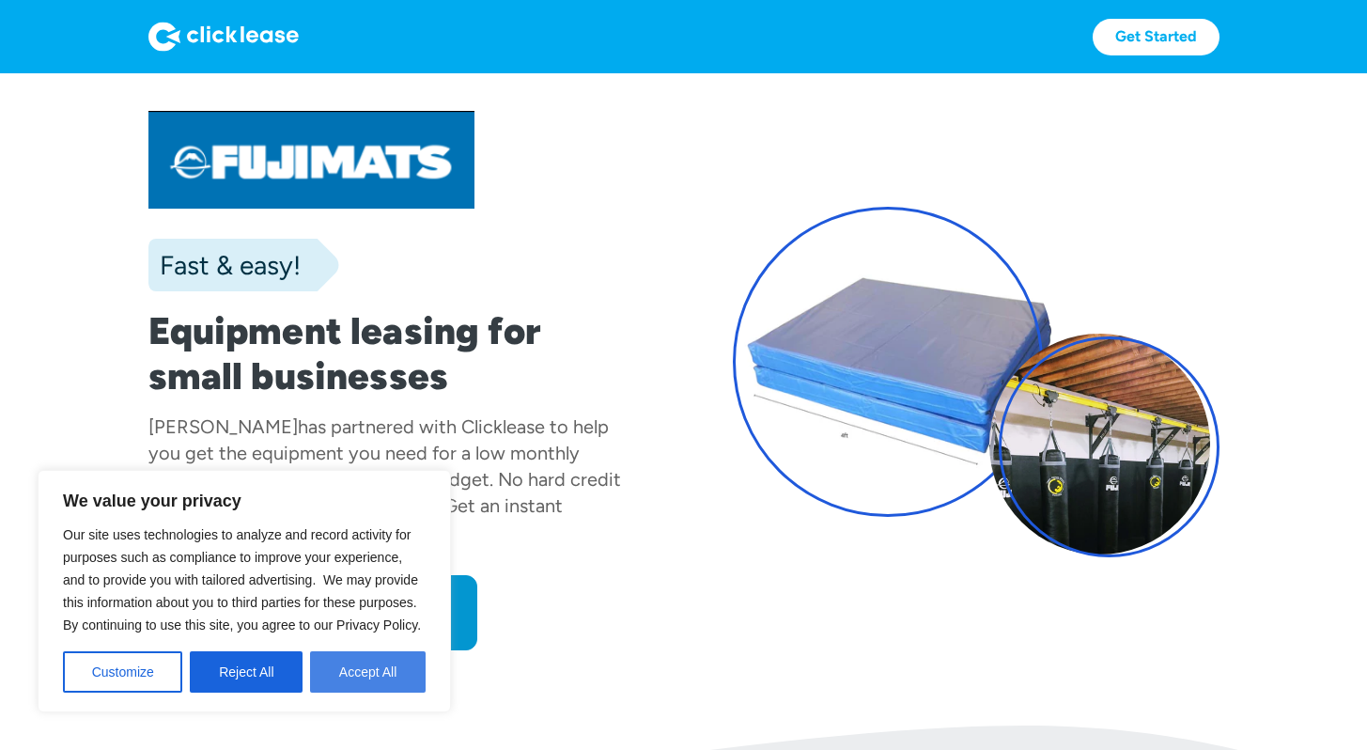
click at [349, 672] on button "Accept All" at bounding box center [368, 671] width 116 height 41
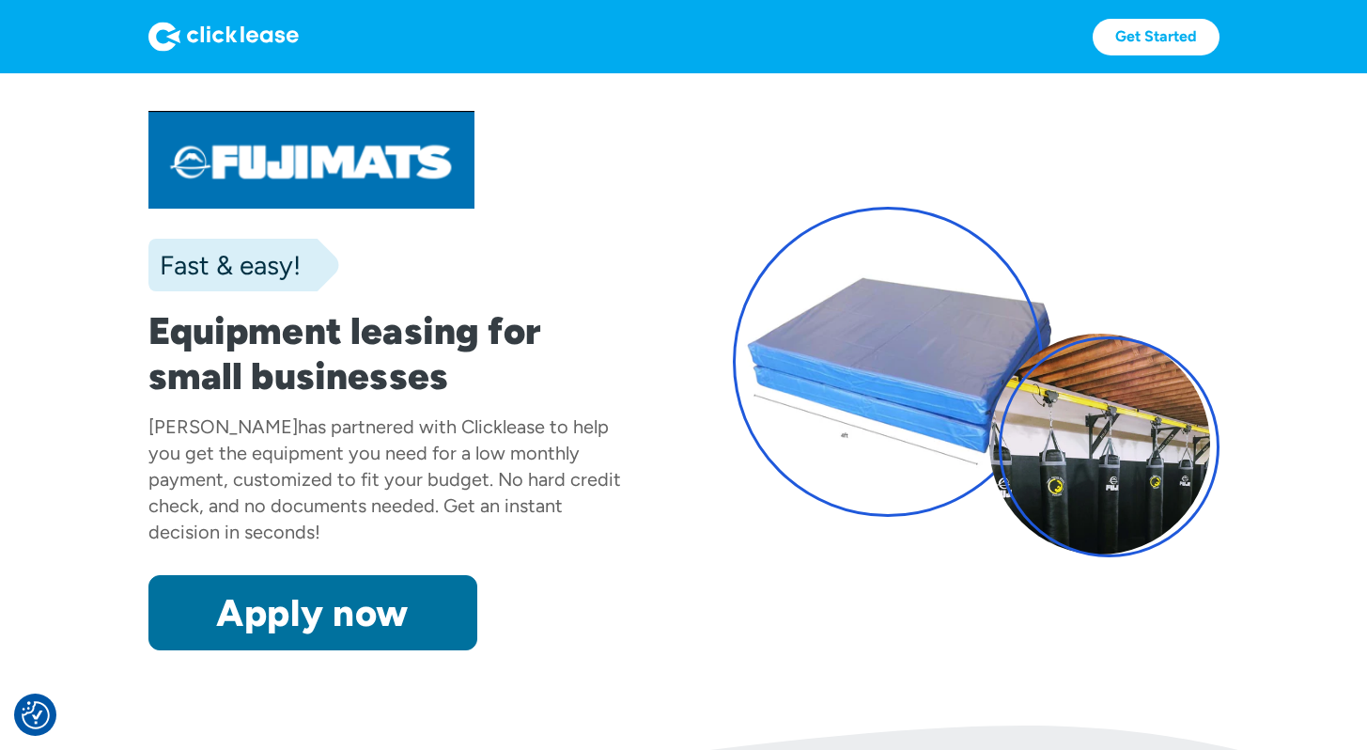
click at [368, 640] on link "Apply now" at bounding box center [312, 612] width 329 height 75
click at [383, 593] on link "Apply now" at bounding box center [312, 612] width 329 height 75
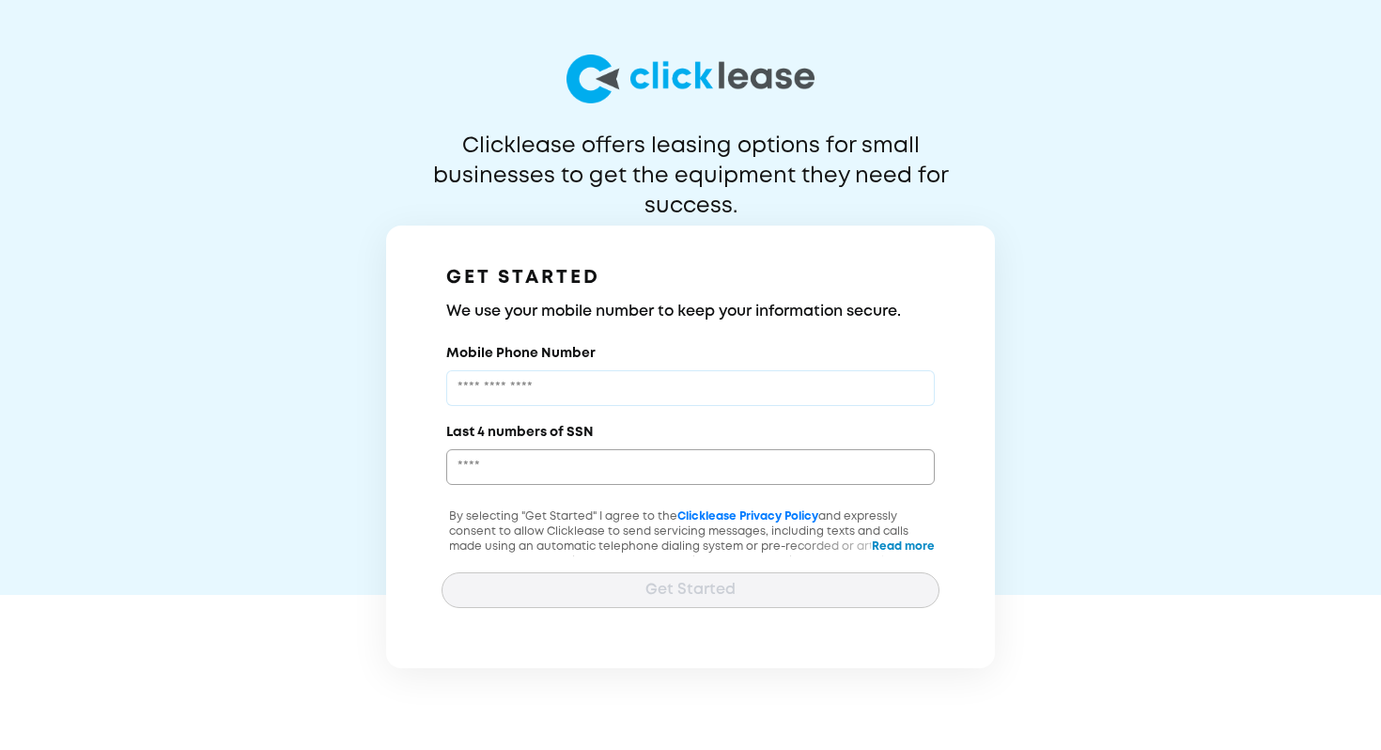
click at [534, 386] on input "Mobile Phone Number" at bounding box center [690, 388] width 488 height 36
type input "**********"
click at [526, 427] on label "Last 4 numbers of SSN" at bounding box center [519, 432] width 147 height 19
click at [526, 449] on input "Last 4 numbers of SSN" at bounding box center [690, 467] width 488 height 36
click at [647, 306] on h3 "We use your mobile number to keep your information secure." at bounding box center [690, 312] width 488 height 23
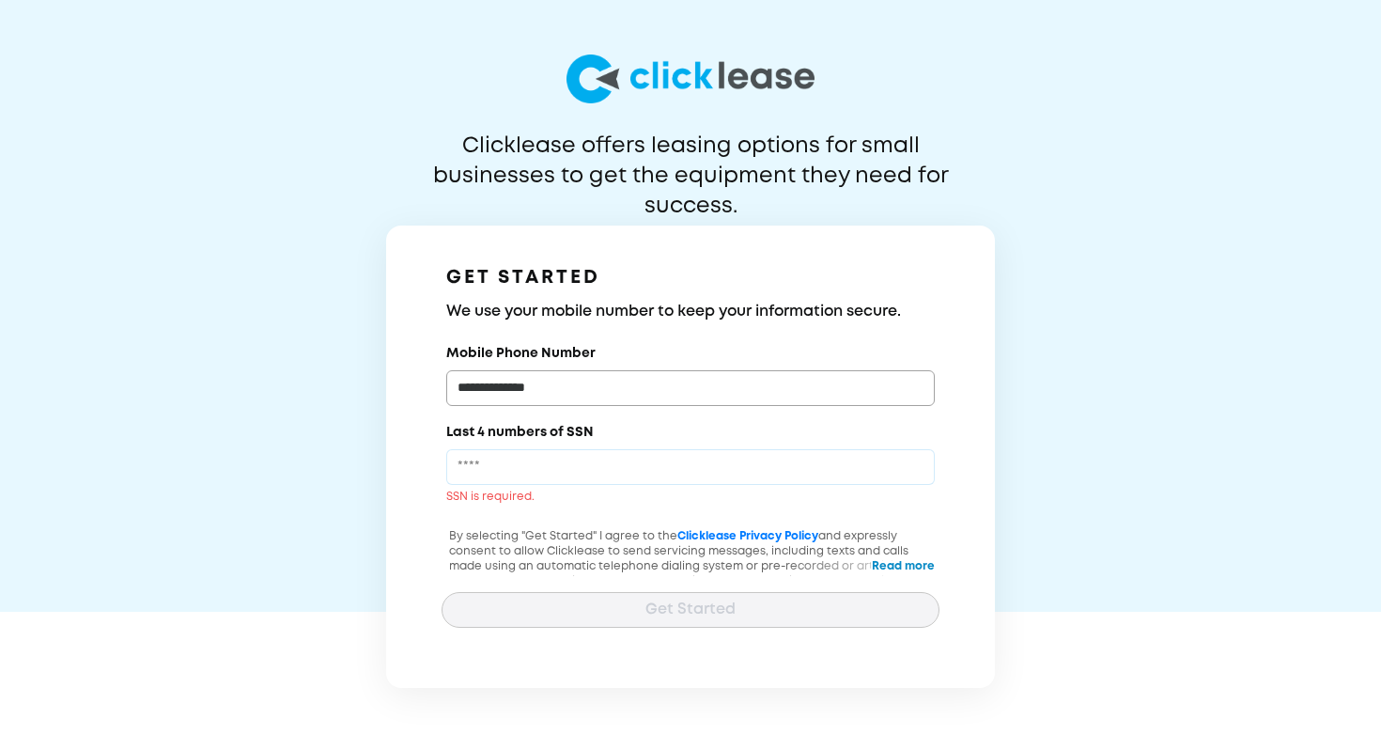
click at [615, 450] on input "Last 4 numbers of SSN" at bounding box center [690, 467] width 488 height 36
click at [530, 436] on label "Last 4 numbers of SSN" at bounding box center [519, 432] width 147 height 19
click at [530, 449] on input "Last 4 numbers of SSN" at bounding box center [690, 467] width 488 height 36
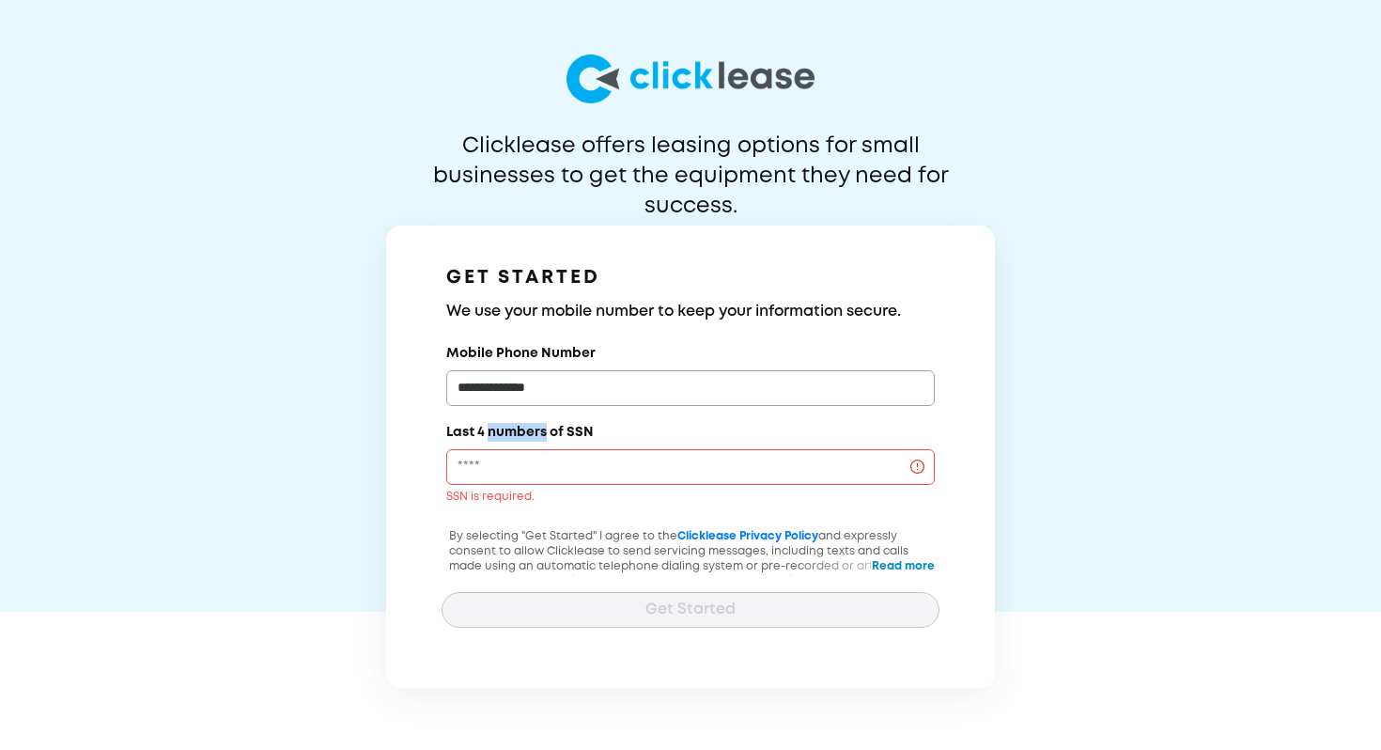
click at [530, 436] on label "Last 4 numbers of SSN" at bounding box center [519, 432] width 147 height 19
click at [530, 449] on input "Last 4 numbers of SSN" at bounding box center [690, 467] width 488 height 36
click at [536, 432] on label "Last 4 numbers of SSN" at bounding box center [519, 432] width 147 height 19
click at [536, 449] on input "Last 4 numbers of SSN" at bounding box center [690, 467] width 488 height 36
click at [602, 436] on div "Last 4 numbers of SSN SSN is required." at bounding box center [690, 463] width 498 height 84
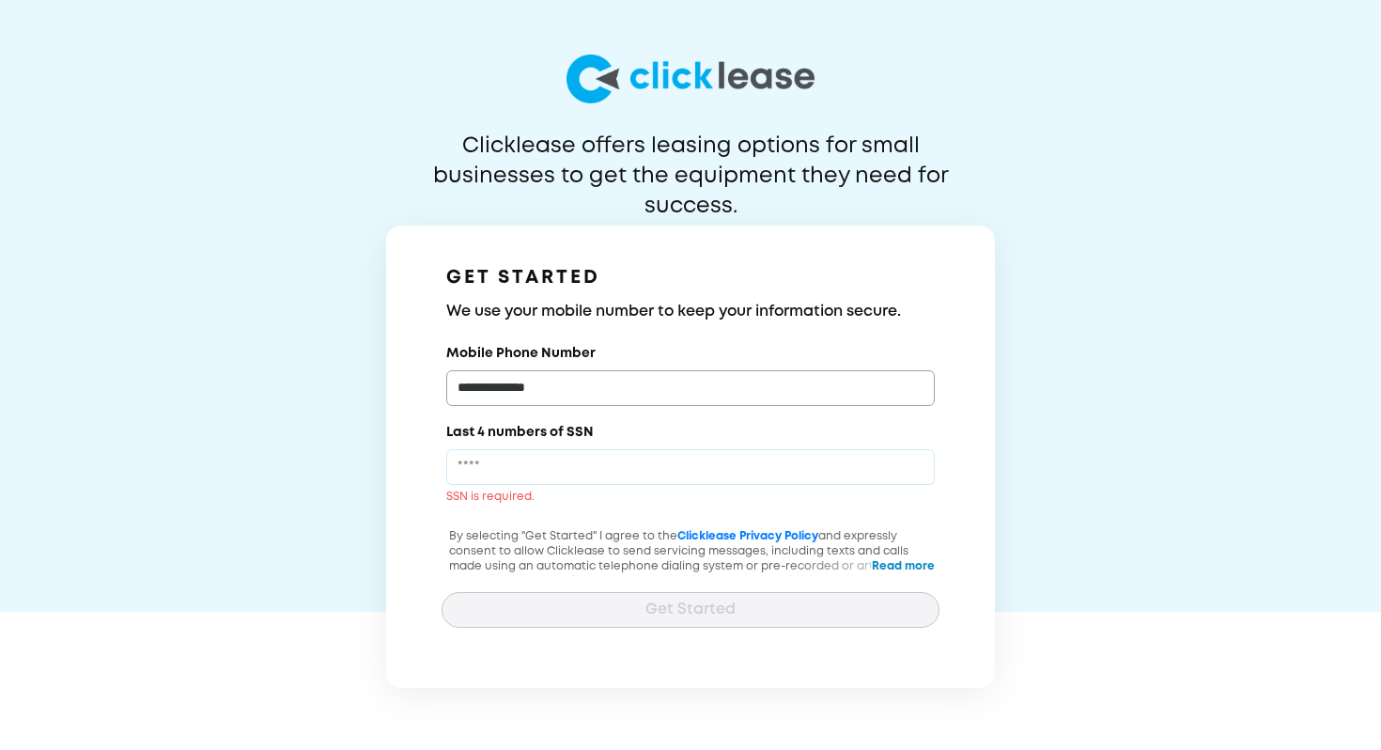
click at [921, 468] on input "Last 4 numbers of SSN" at bounding box center [690, 467] width 488 height 36
click at [647, 466] on input "Last 4 numbers of SSN" at bounding box center [690, 467] width 488 height 36
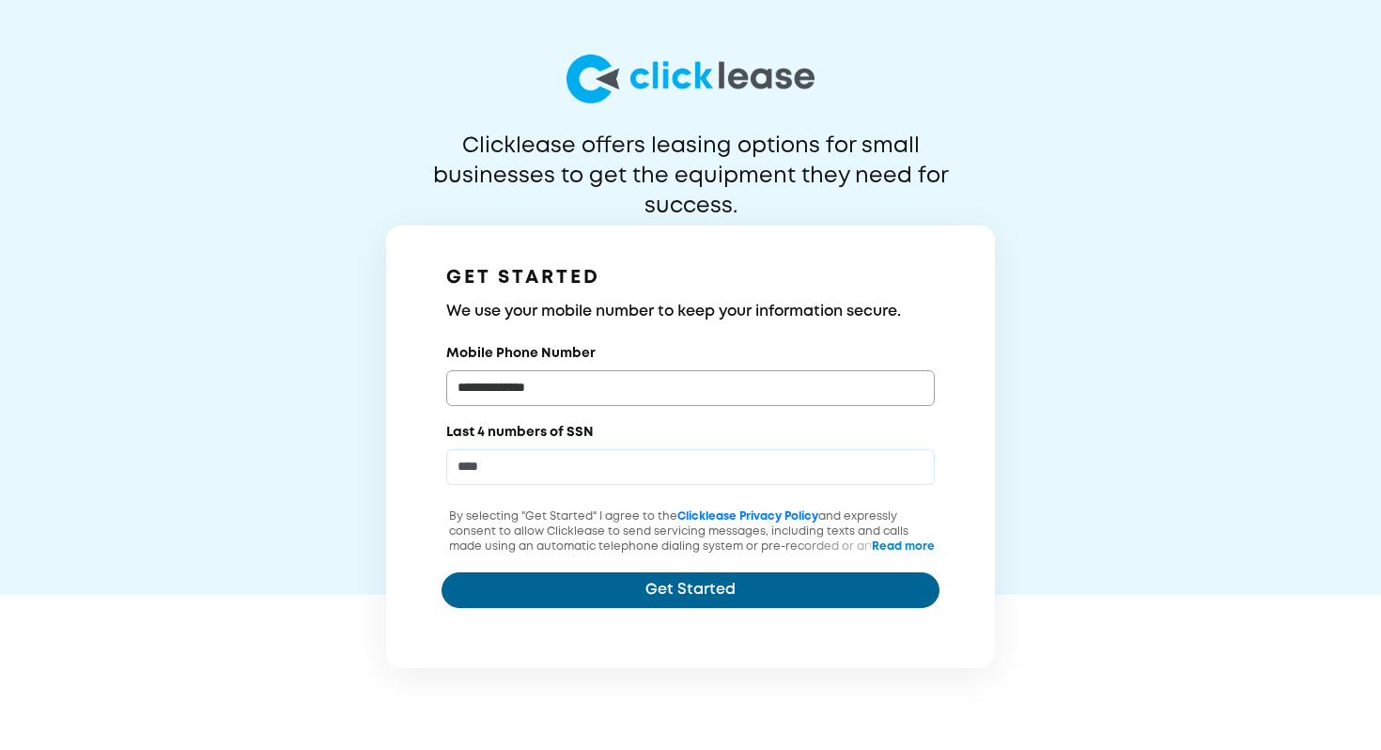
type input "****"
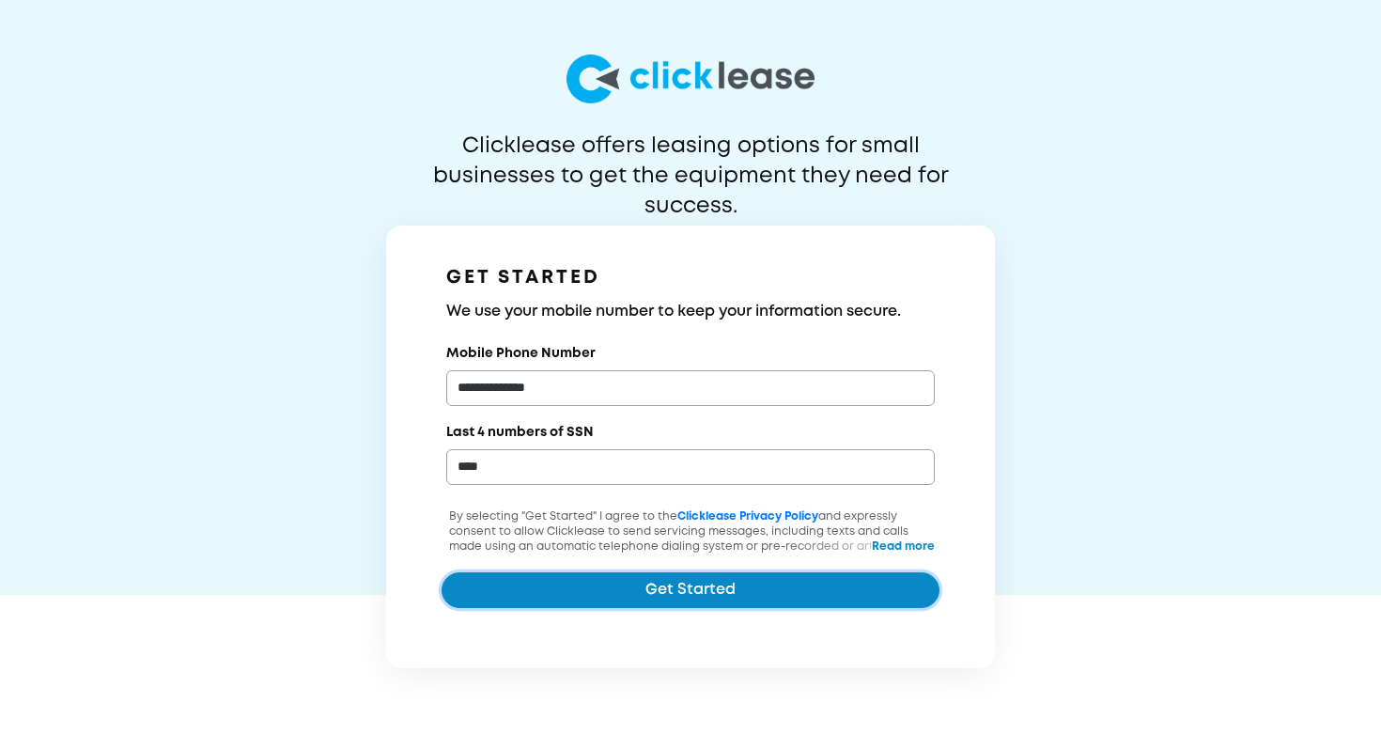
click at [649, 607] on button "Get Started" at bounding box center [690, 590] width 498 height 36
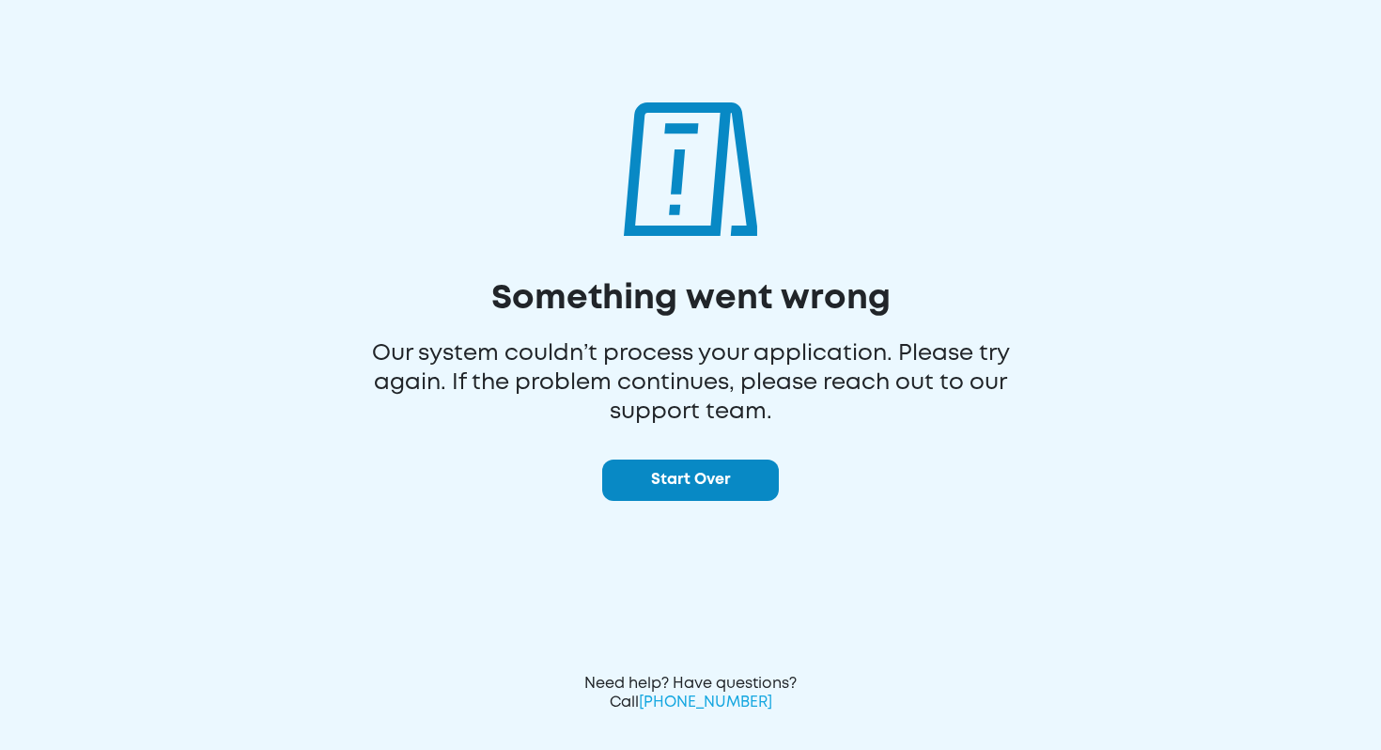
click at [672, 492] on button "Start Over" at bounding box center [690, 479] width 177 height 41
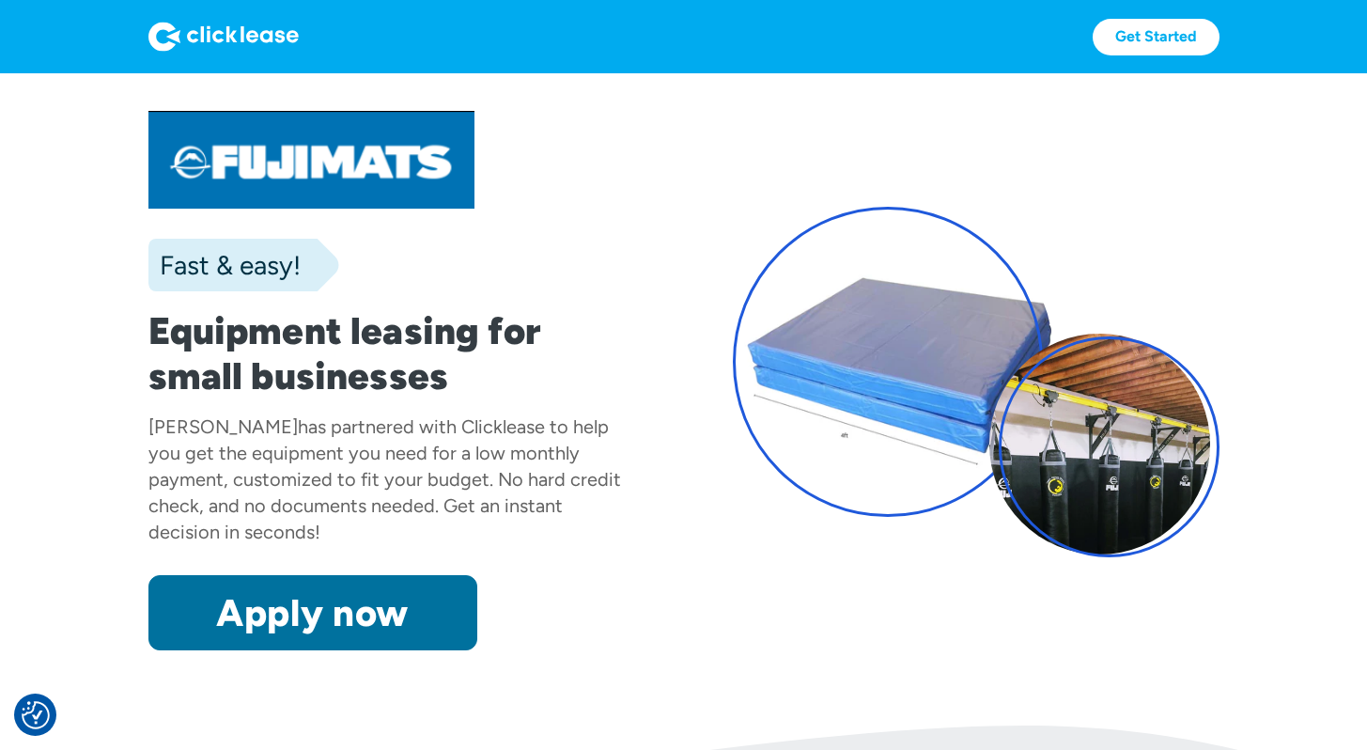
click at [350, 627] on link "Apply now" at bounding box center [312, 612] width 329 height 75
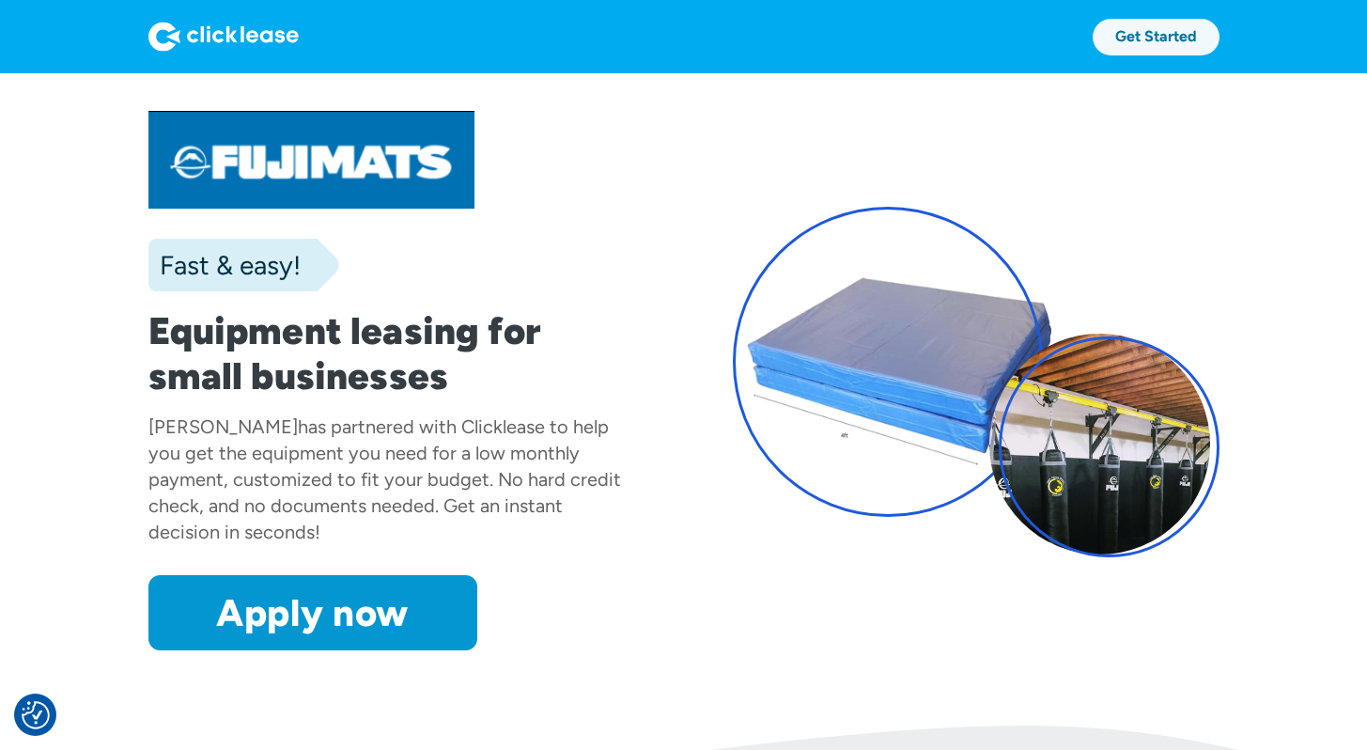
click at [1181, 46] on link "Get Started" at bounding box center [1155, 37] width 127 height 37
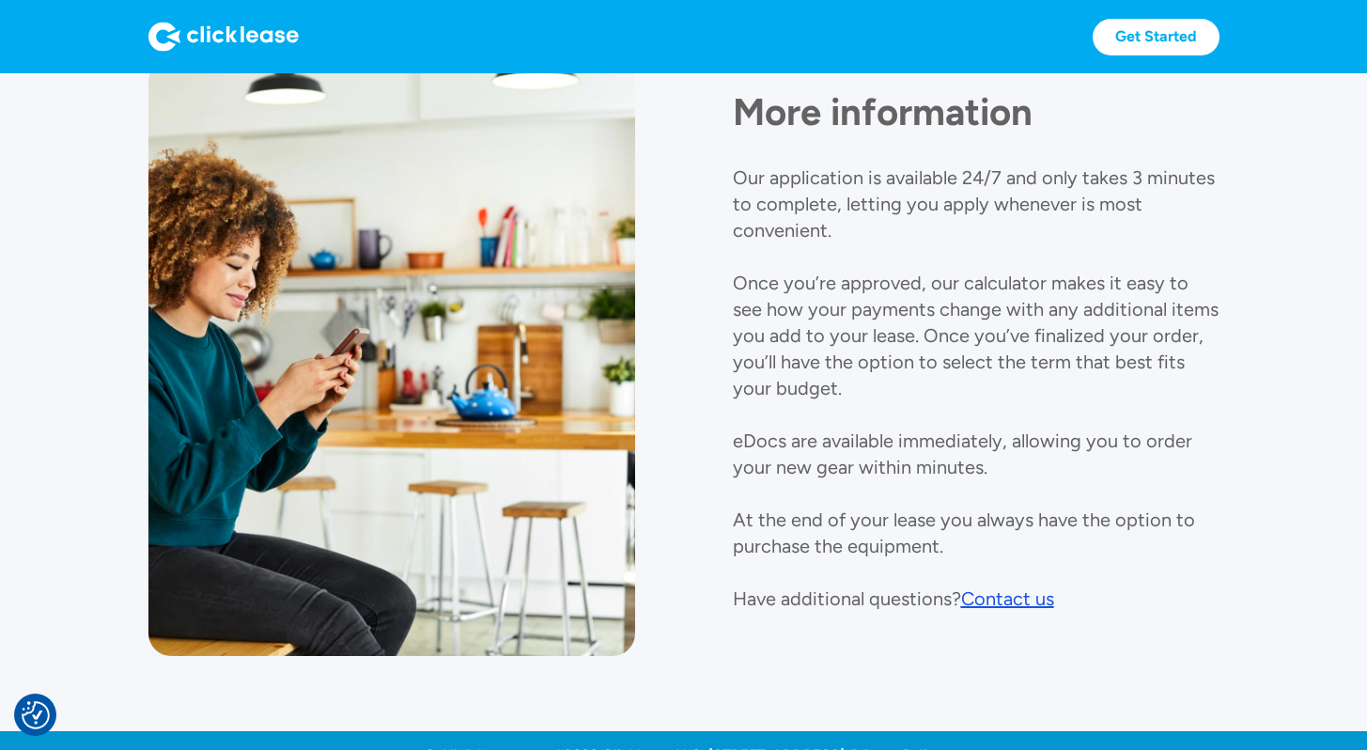
scroll to position [2026, 0]
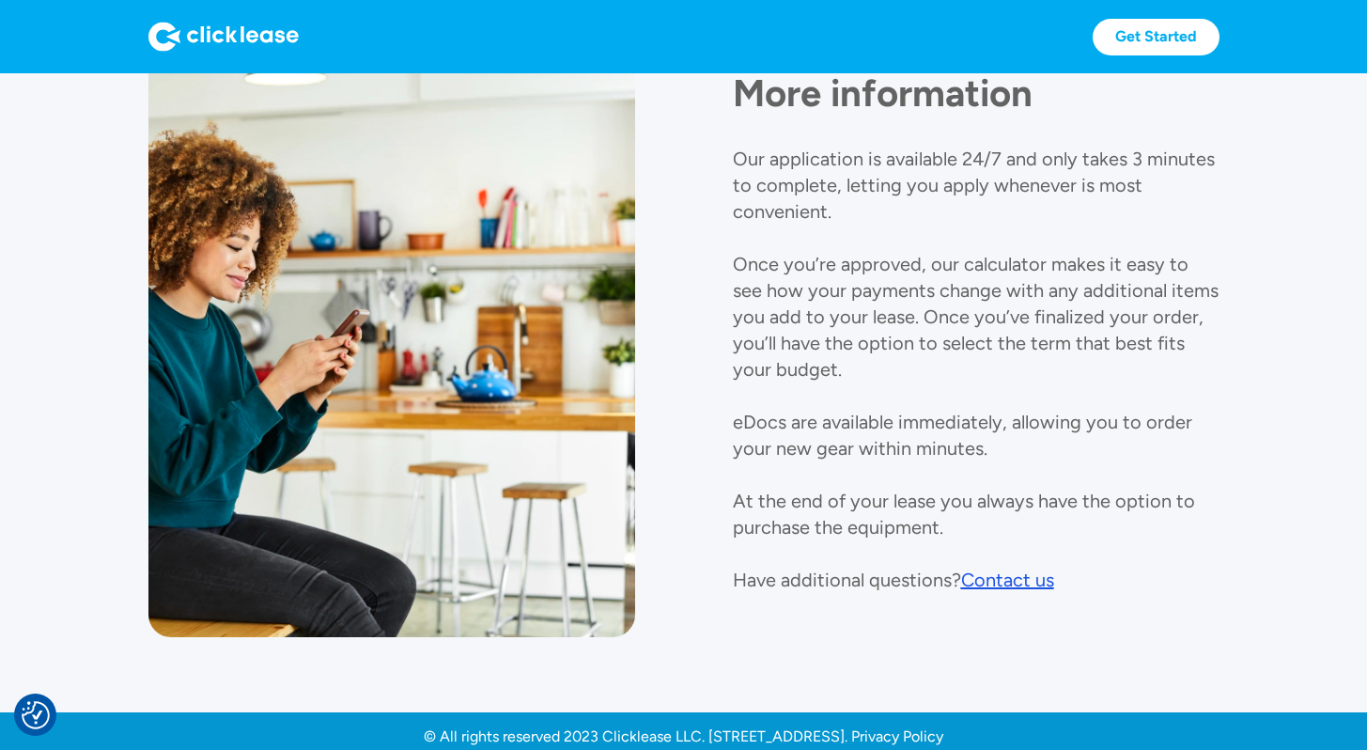
click at [1009, 572] on div "Contact us" at bounding box center [1007, 579] width 93 height 23
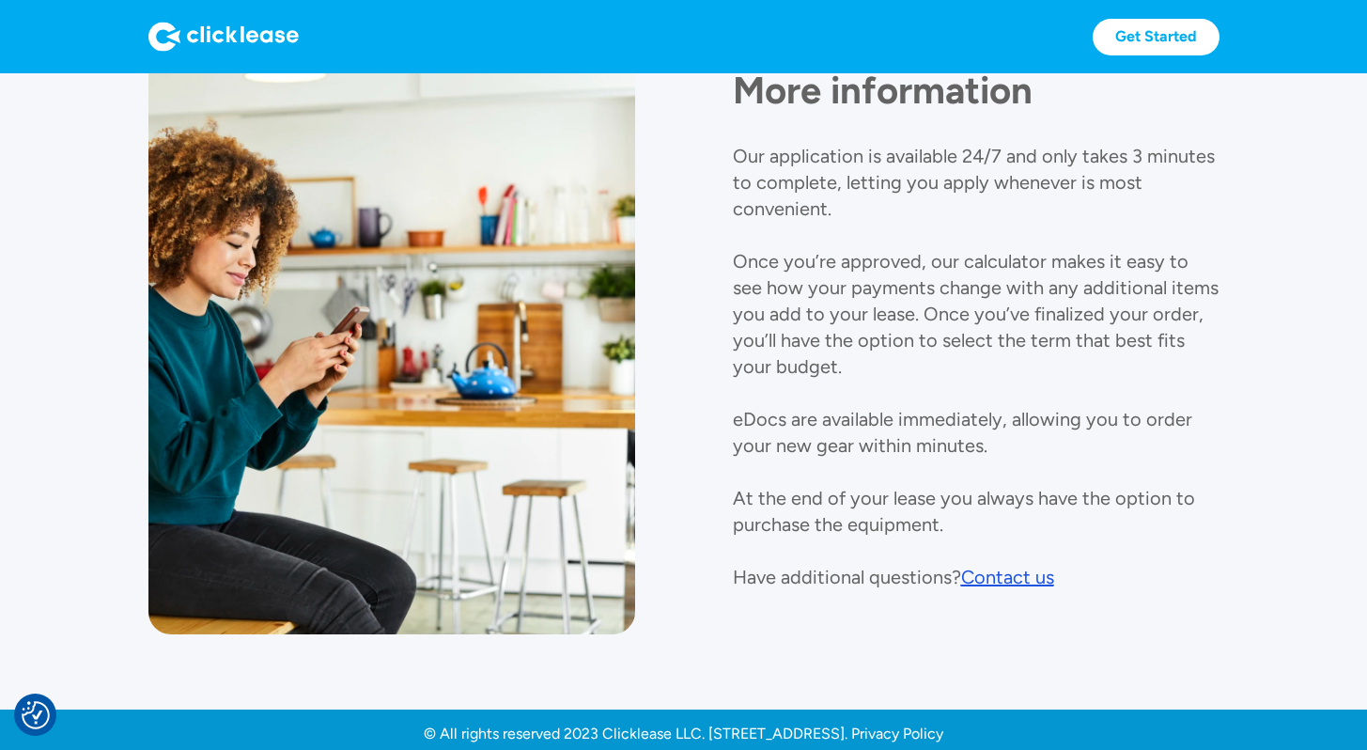
scroll to position [2036, 0]
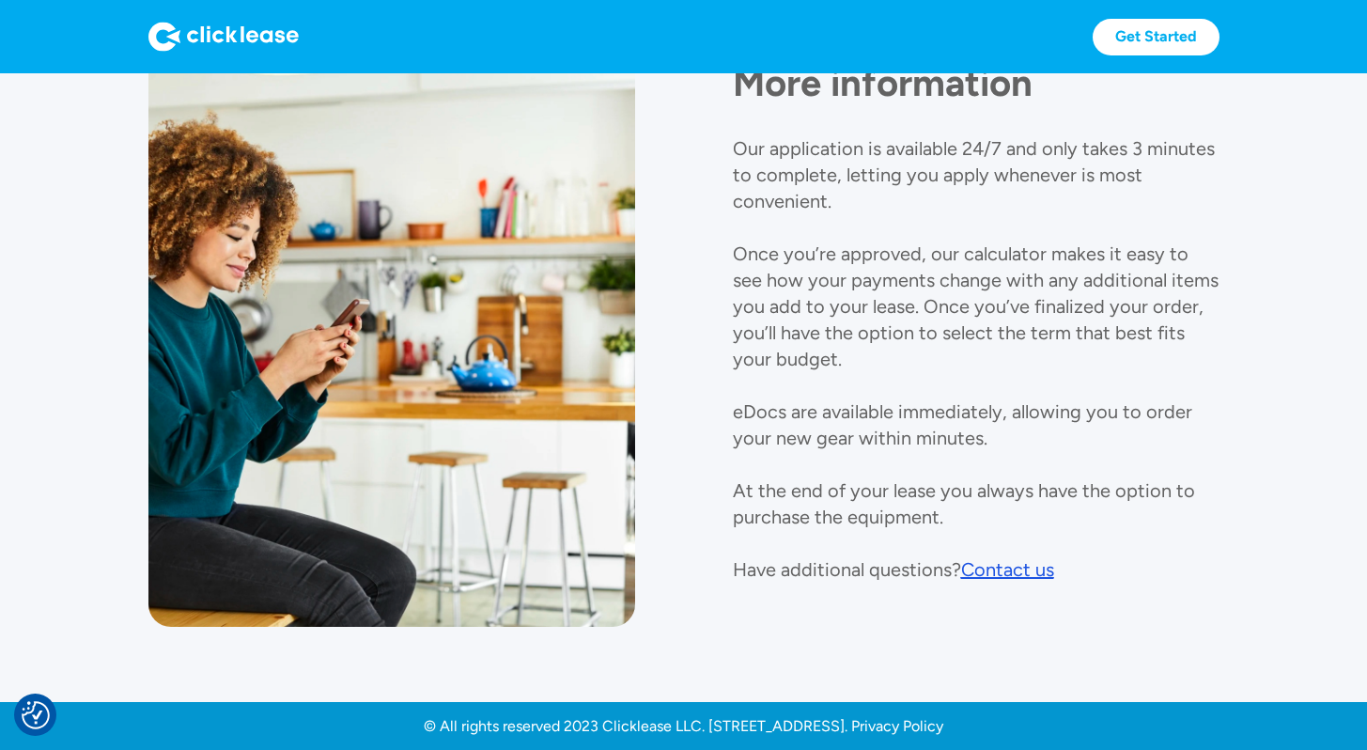
click at [981, 567] on div "Contact us" at bounding box center [1007, 569] width 93 height 23
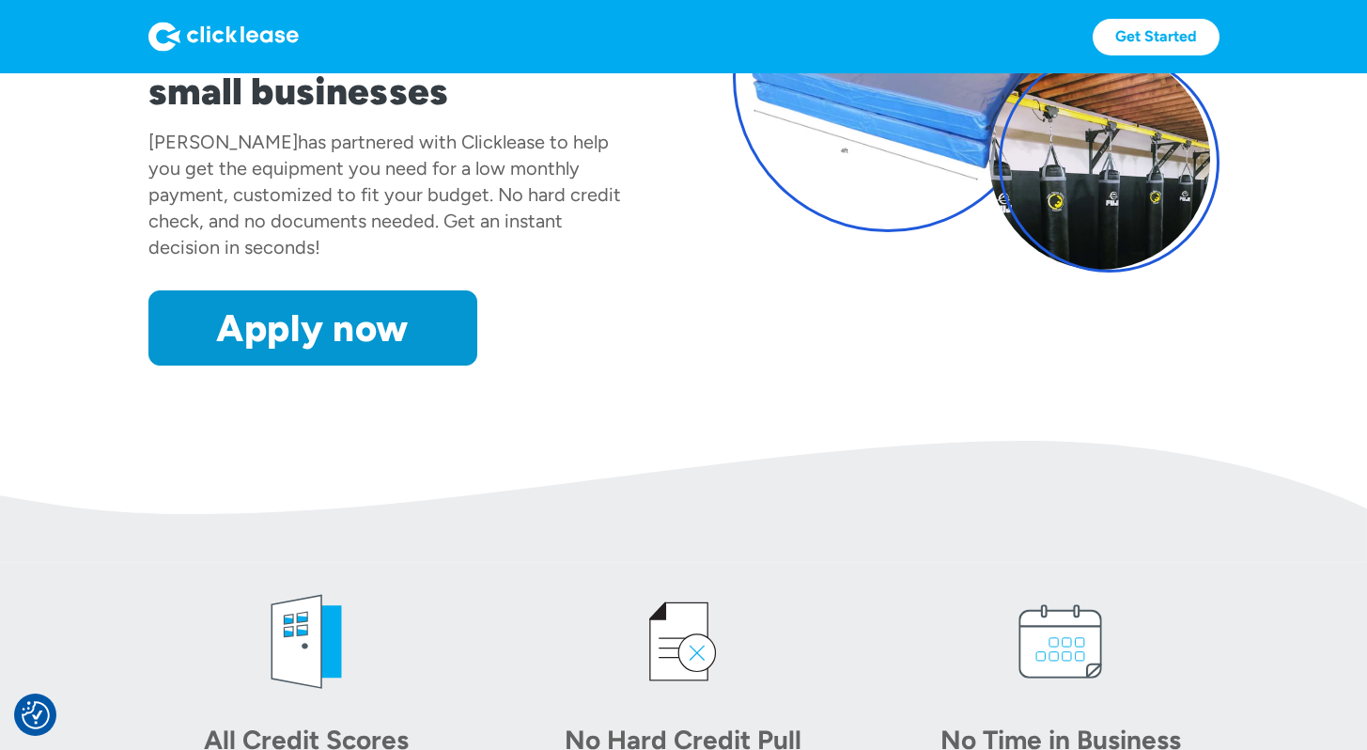
scroll to position [0, 0]
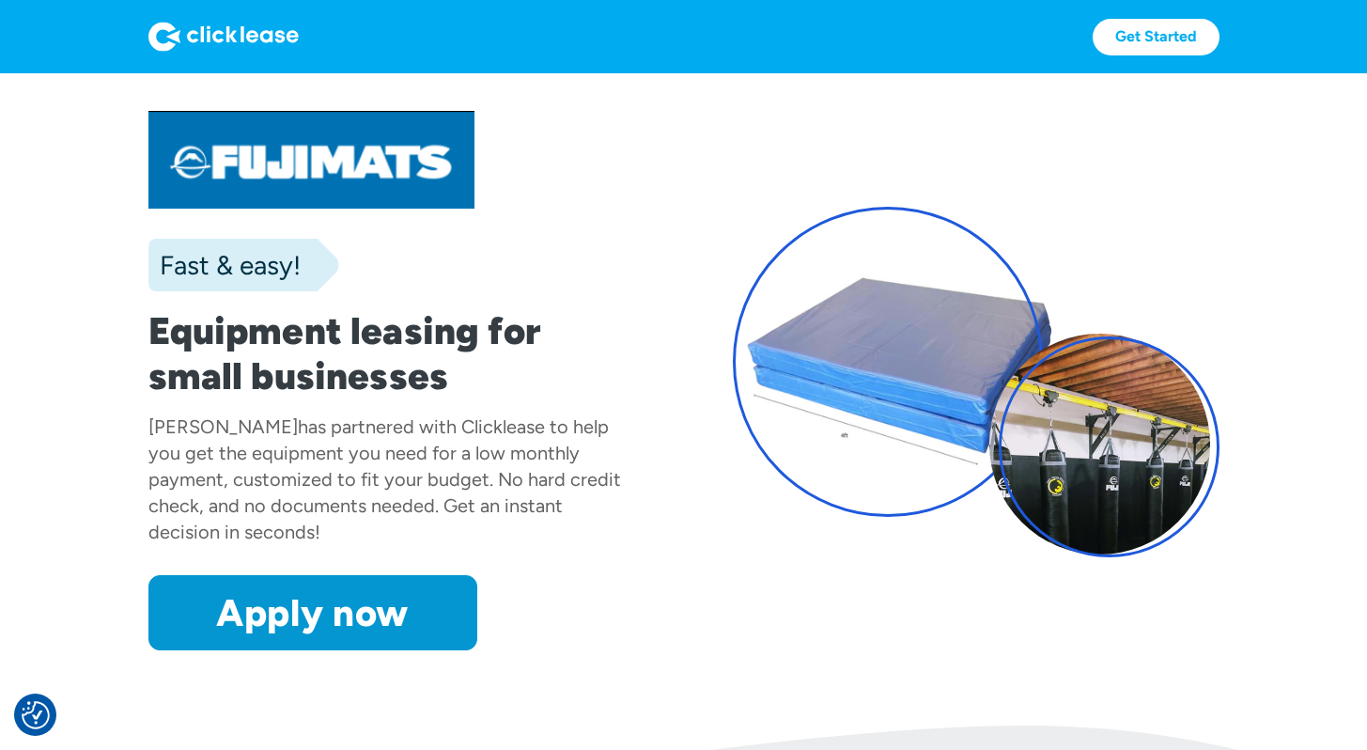
click at [268, 39] on img at bounding box center [223, 37] width 150 height 30
click at [206, 26] on img at bounding box center [223, 37] width 150 height 30
click at [235, 268] on div "Fast & easy!" at bounding box center [224, 265] width 152 height 38
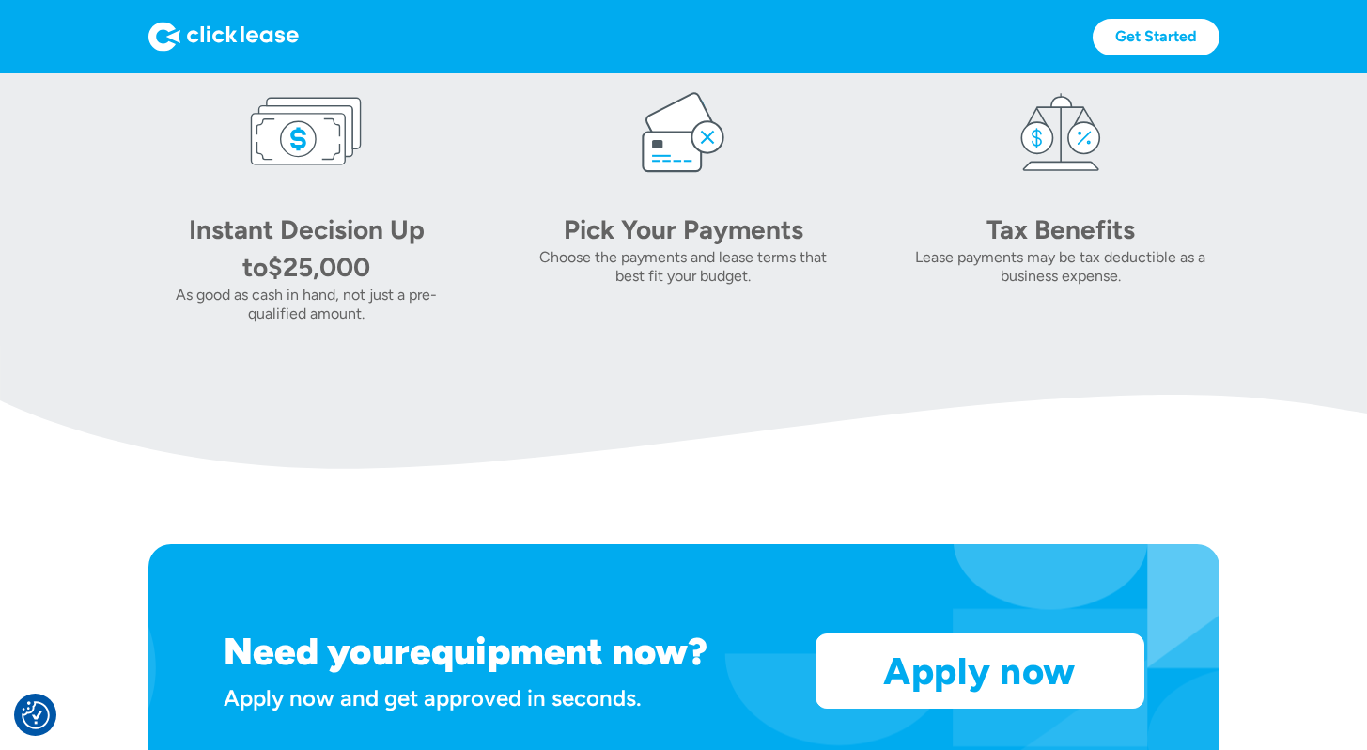
scroll to position [1462, 0]
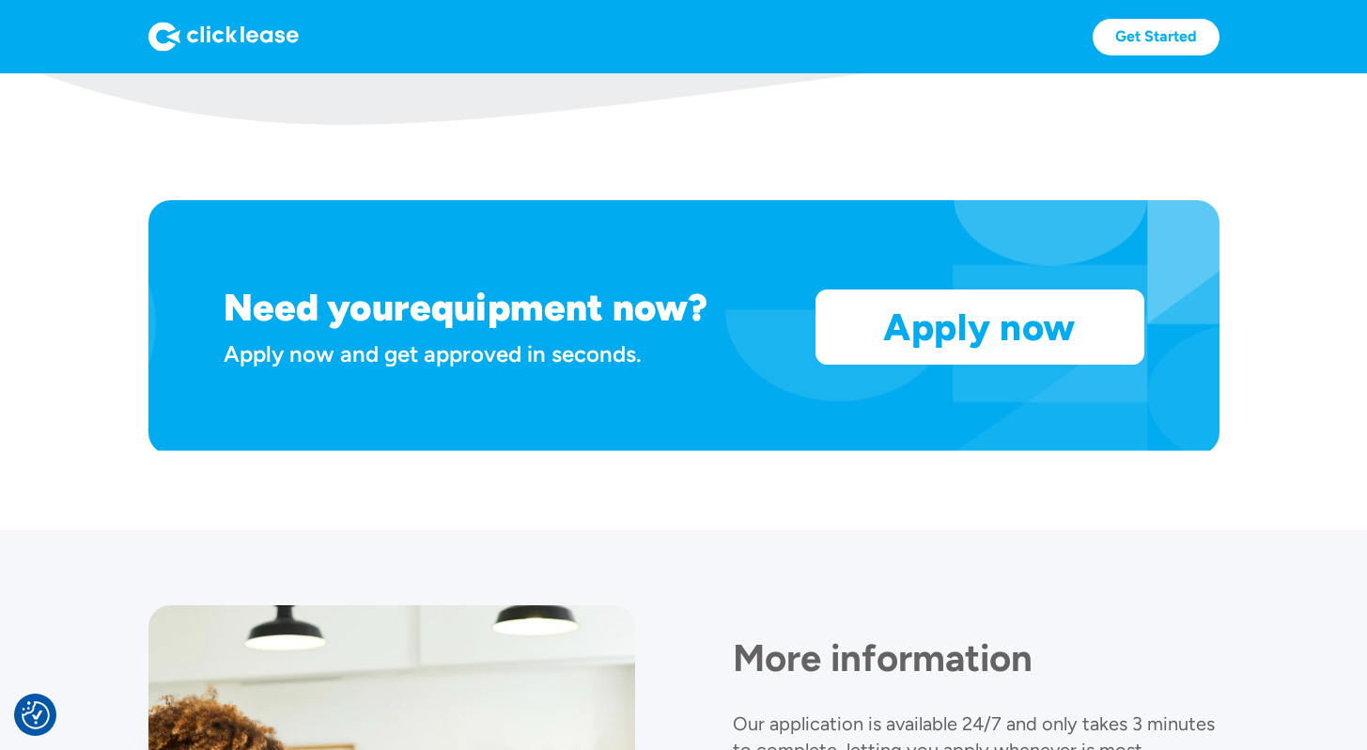
click at [910, 364] on div "Need your equipment now? Apply now and get approved in seconds. Apply now Apply…" at bounding box center [683, 327] width 1071 height 255
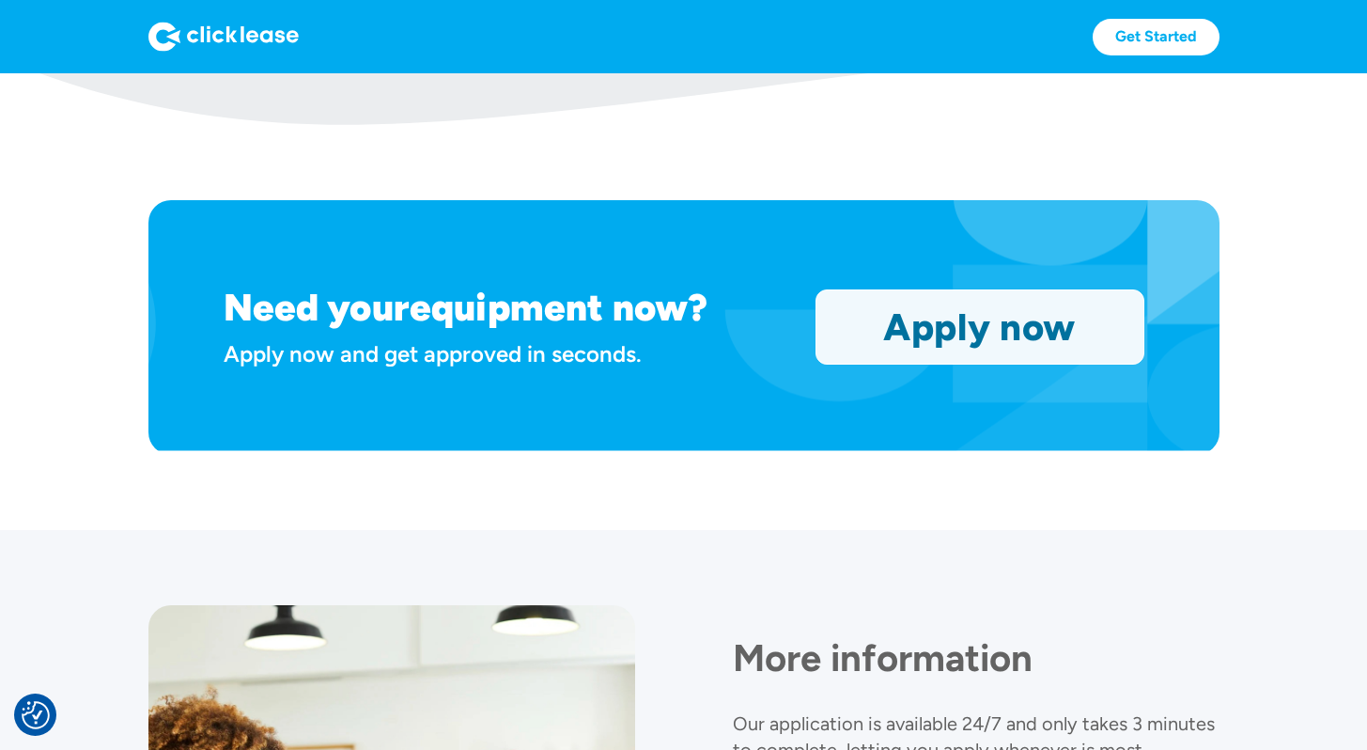
click at [914, 338] on link "Apply now" at bounding box center [979, 326] width 327 height 73
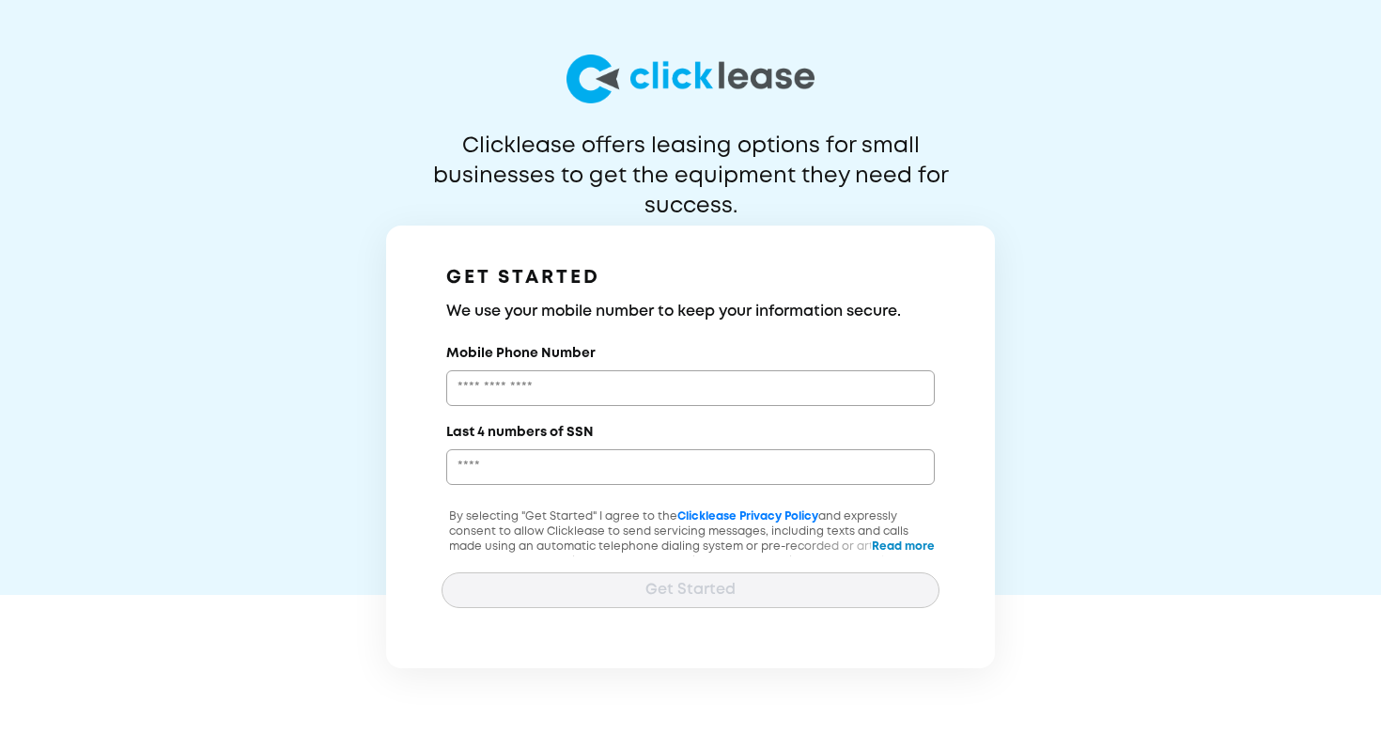
click at [885, 547] on div at bounding box center [690, 542] width 498 height 28
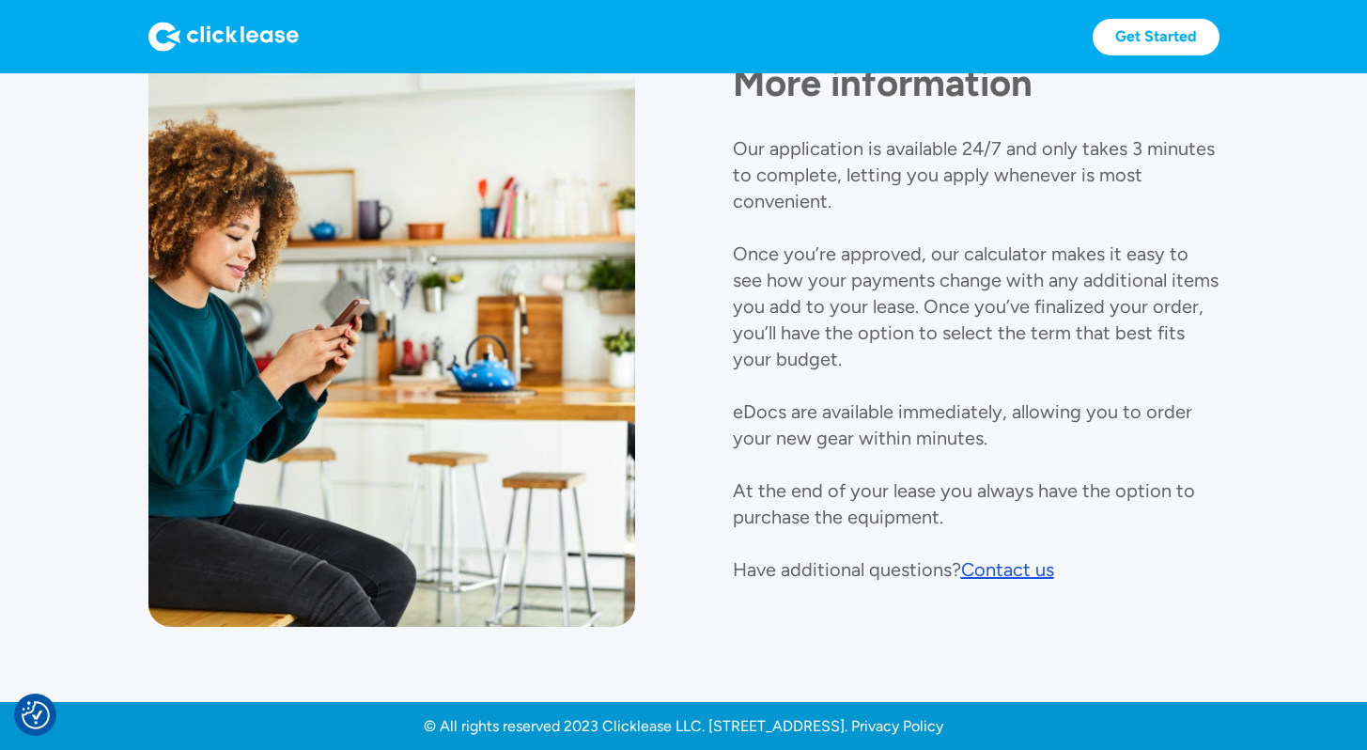
click at [1038, 561] on div "Contact us" at bounding box center [1007, 569] width 93 height 23
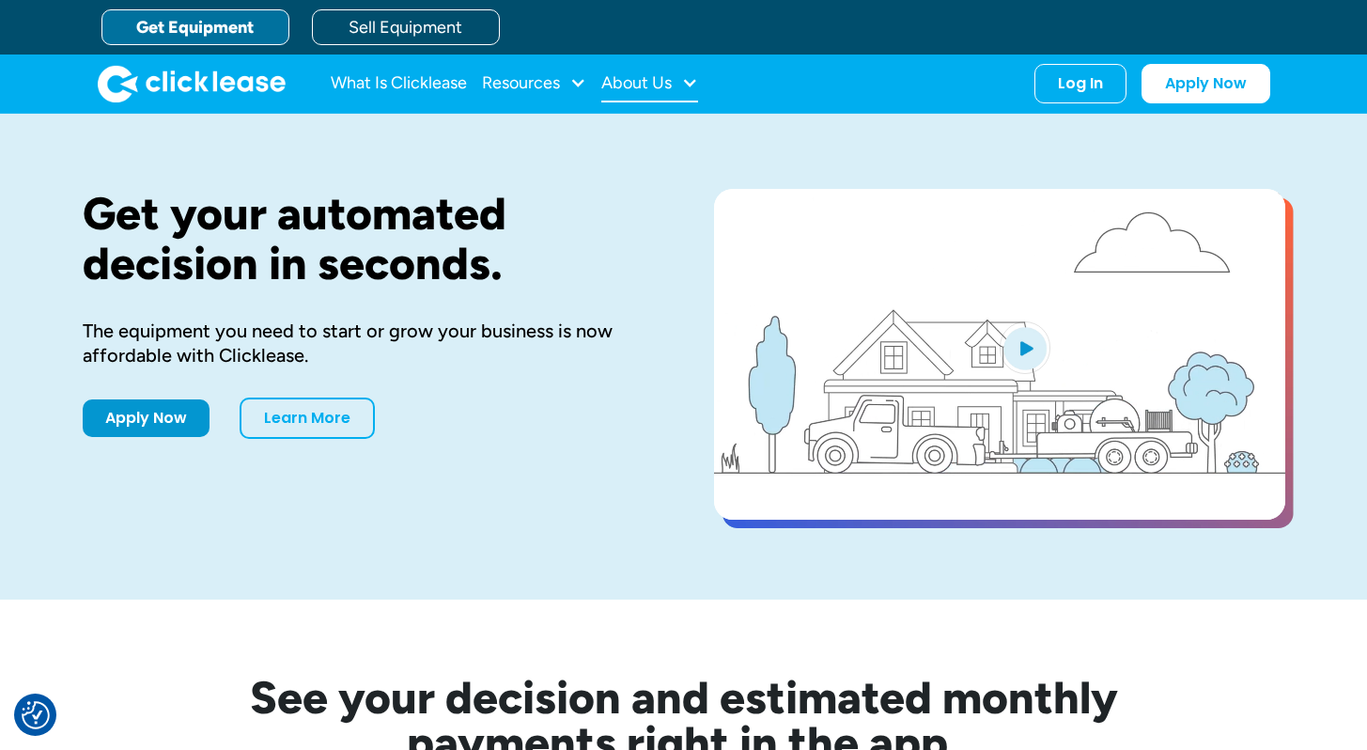
click at [653, 83] on div "About Us" at bounding box center [636, 83] width 70 height 0
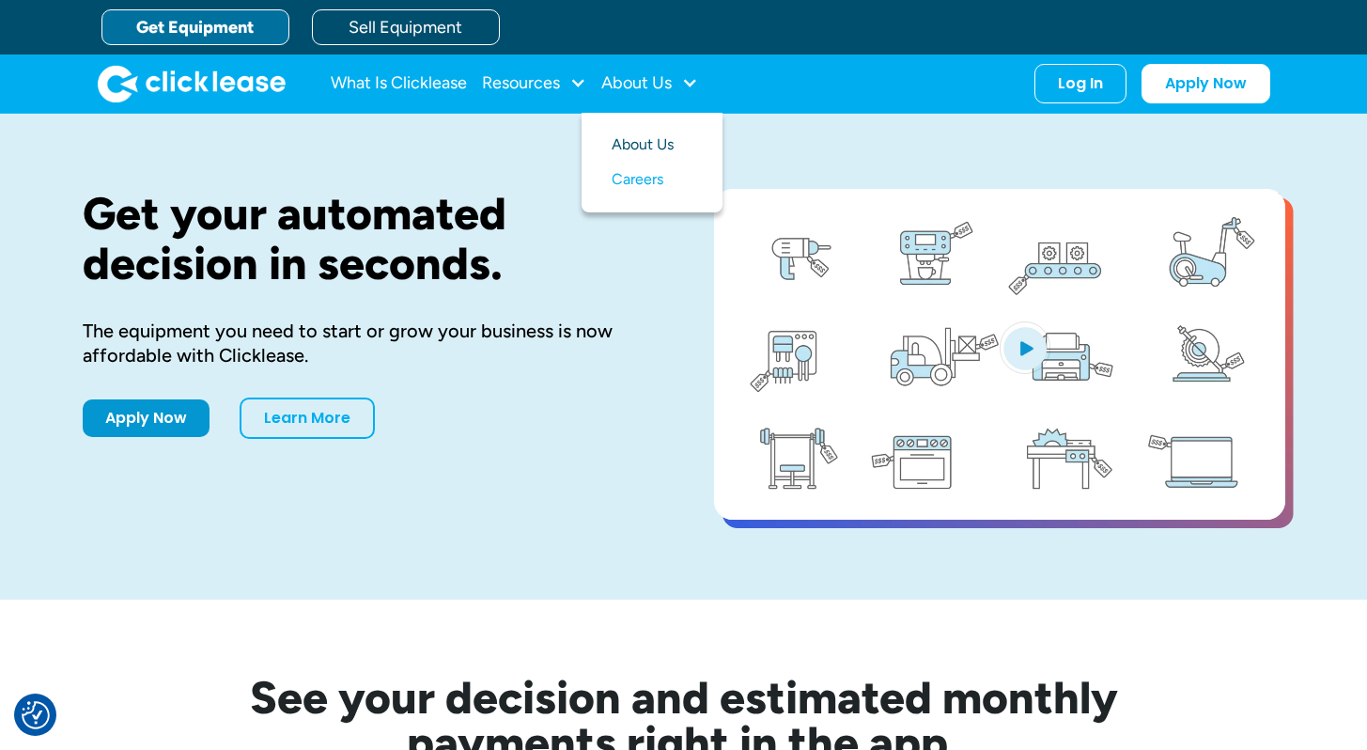
click at [648, 150] on link "About Us" at bounding box center [651, 145] width 81 height 35
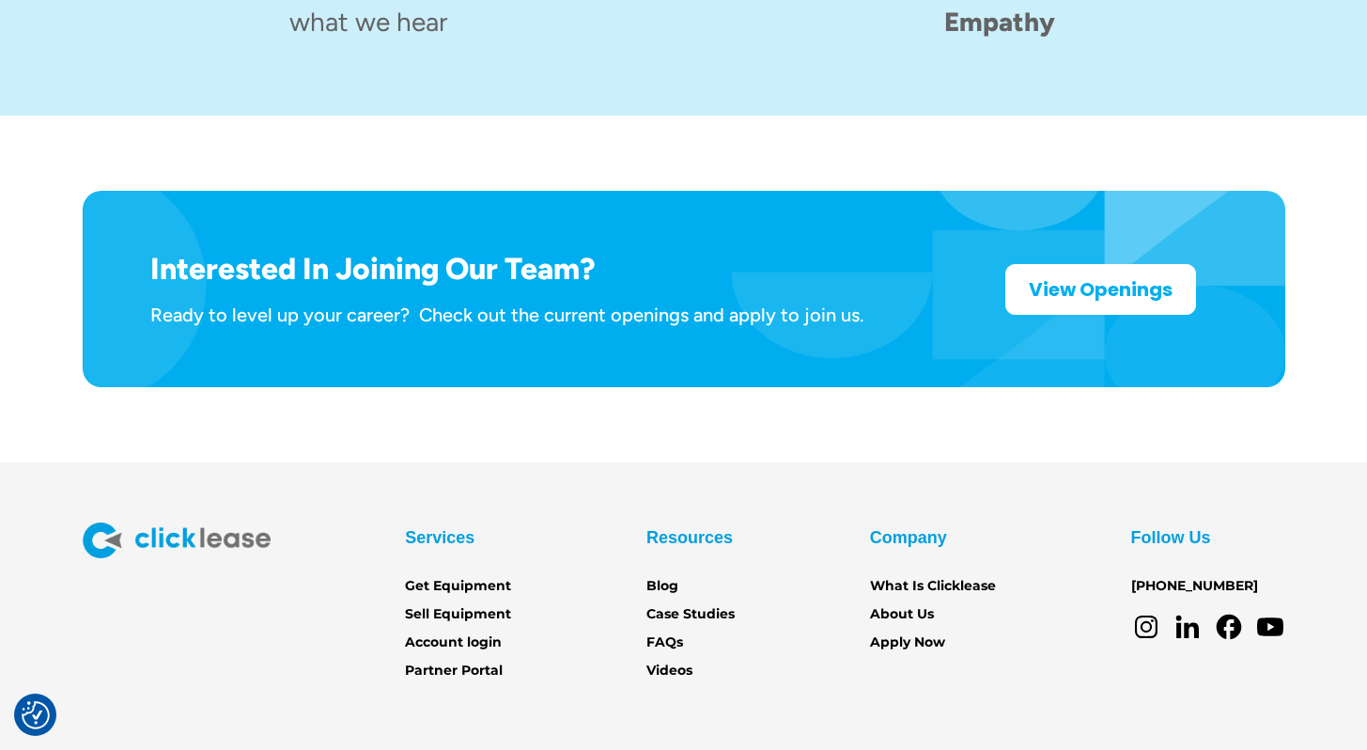
scroll to position [3029, 0]
